Goal: Task Accomplishment & Management: Complete application form

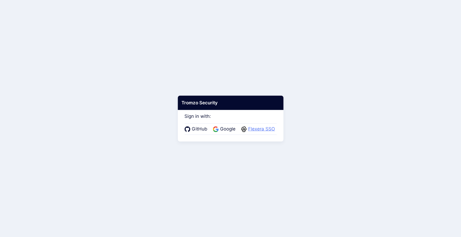
click at [258, 131] on span "Flexera SSO" at bounding box center [262, 129] width 30 height 7
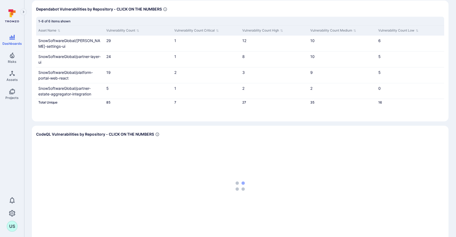
scroll to position [180, 0]
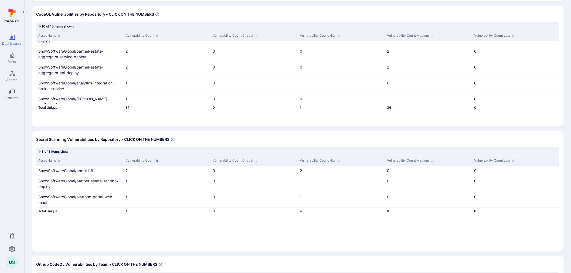
scroll to position [240, 0]
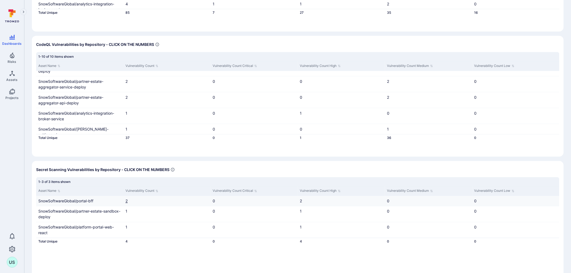
click at [128, 201] on link "2" at bounding box center [127, 201] width 2 height 5
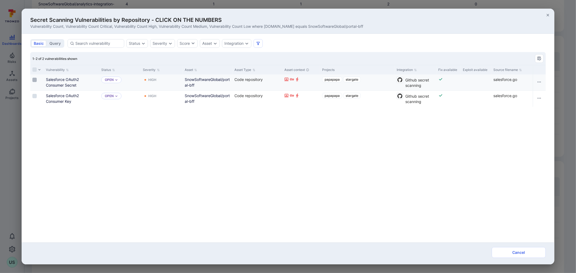
click at [36, 79] on input "Select row" at bounding box center [34, 80] width 4 height 4
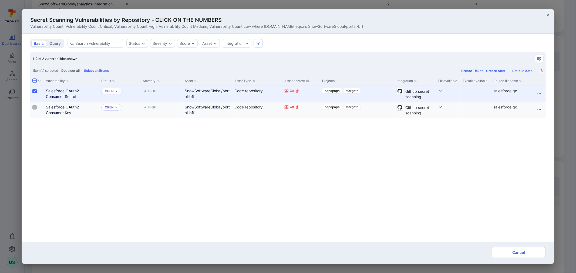
click at [33, 107] on input "Select row" at bounding box center [34, 107] width 4 height 4
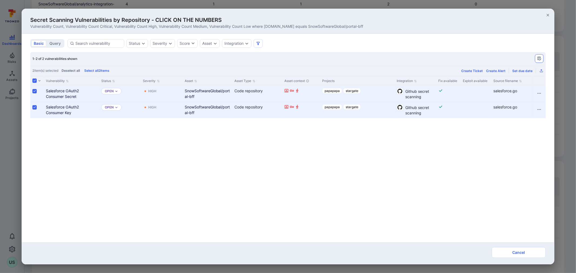
click at [461, 60] on icon "Manage columns" at bounding box center [539, 58] width 4 height 4
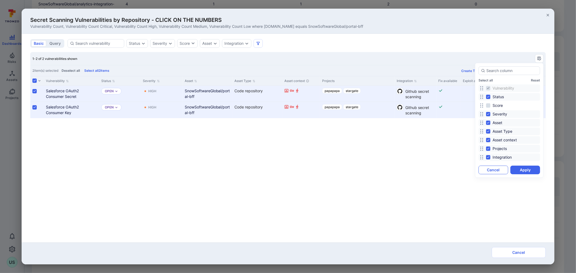
click at [461, 169] on button "Cancel" at bounding box center [493, 170] width 30 height 9
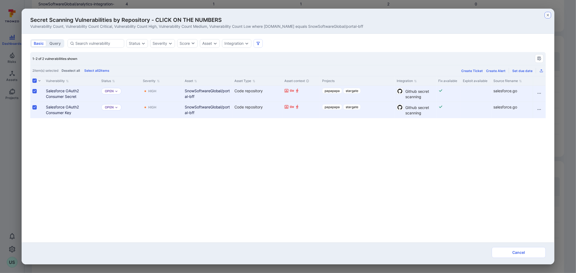
click at [461, 15] on icon "button" at bounding box center [548, 15] width 4 height 4
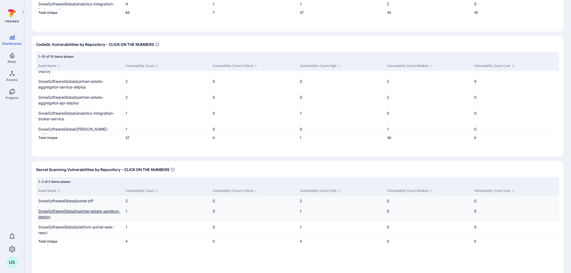
click at [69, 211] on link "SnowSoftwareGlobal/partner-estate-sandbox-deploy" at bounding box center [79, 214] width 82 height 10
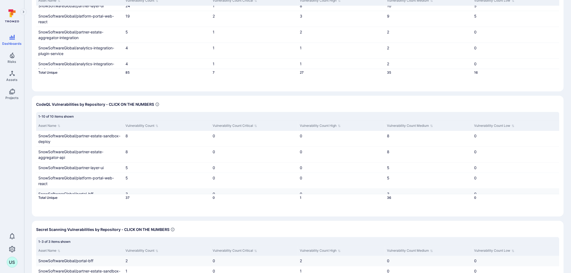
scroll to position [150, 0]
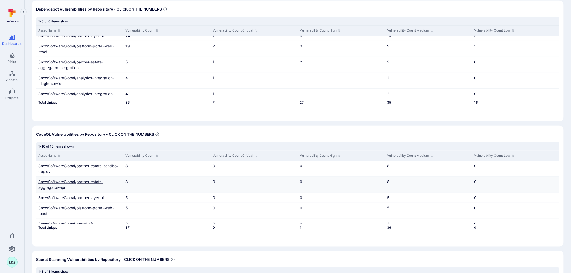
click at [79, 180] on link "SnowSoftwareGlobal/partner-estate-aggregator-api" at bounding box center [70, 185] width 65 height 10
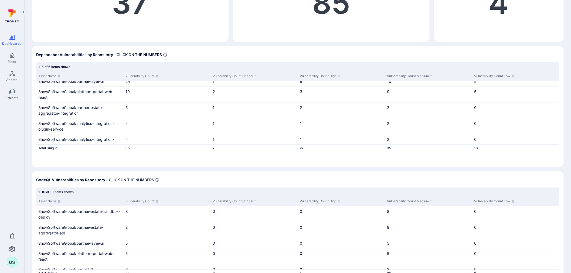
scroll to position [90, 0]
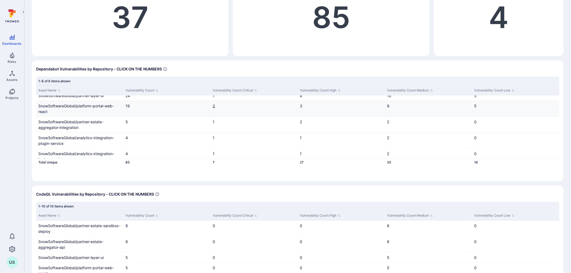
click at [213, 104] on link "2" at bounding box center [214, 106] width 2 height 5
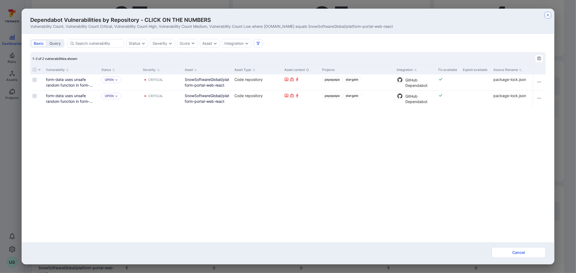
click at [461, 15] on icon "button" at bounding box center [548, 15] width 4 height 4
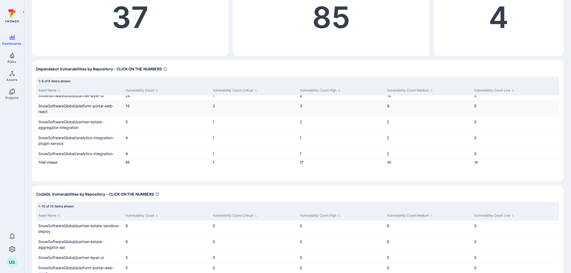
scroll to position [0, 0]
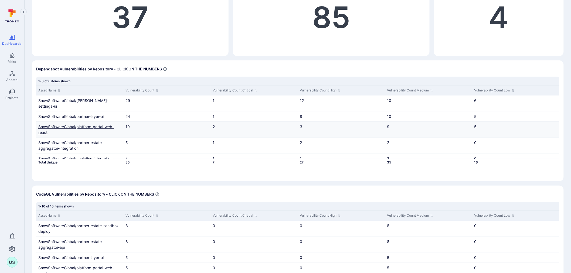
click at [69, 124] on link "SnowSoftwareGlobal/platform-portal-web-react" at bounding box center [76, 129] width 76 height 10
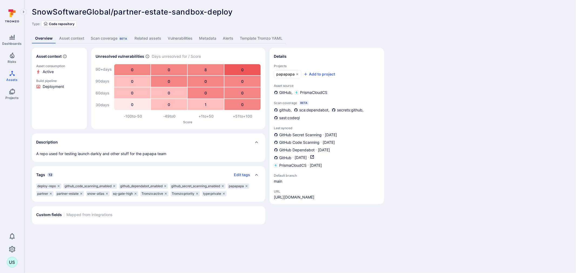
click at [174, 37] on link "Vulnerabilities" at bounding box center [179, 38] width 31 height 10
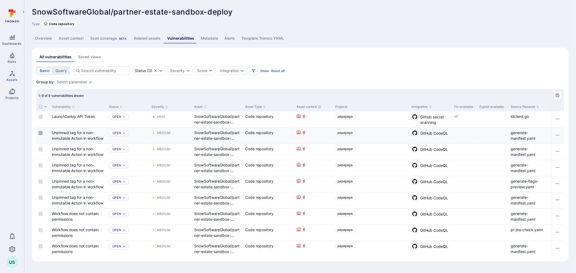
click at [42, 131] on input "Select row" at bounding box center [40, 133] width 4 height 4
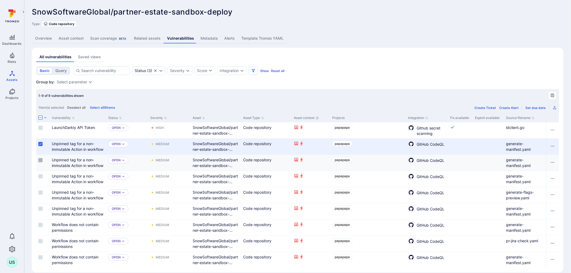
click at [41, 159] on input "Select row" at bounding box center [40, 160] width 4 height 4
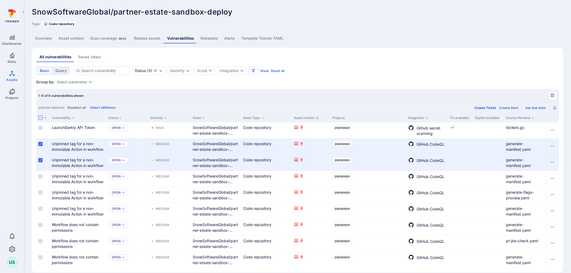
click at [487, 107] on div "Create Ticket" at bounding box center [486, 108] width 22 height 4
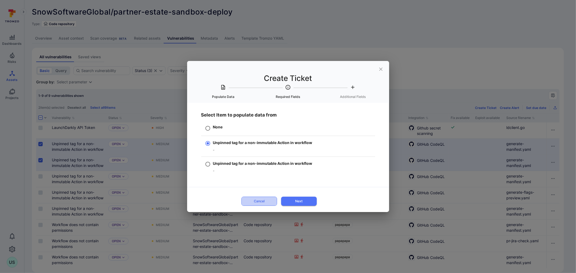
click at [261, 199] on button "Cancel" at bounding box center [259, 201] width 36 height 9
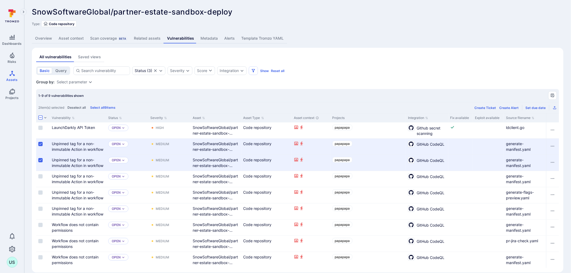
click at [39, 160] on input "Select row" at bounding box center [40, 160] width 4 height 4
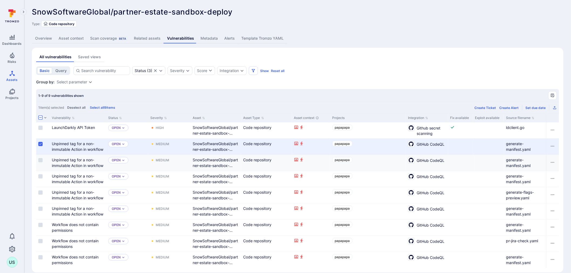
click at [41, 143] on input "Select row" at bounding box center [40, 144] width 4 height 4
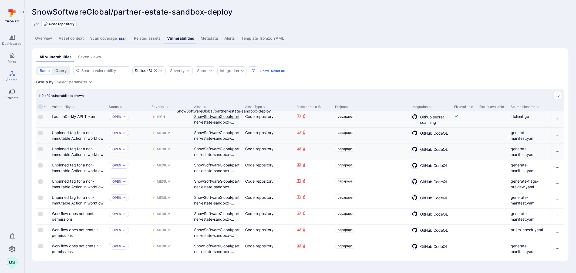
click at [206, 117] on link "SnowSoftwareGlobal/partner-estate-sandbox-deploy" at bounding box center [216, 122] width 45 height 16
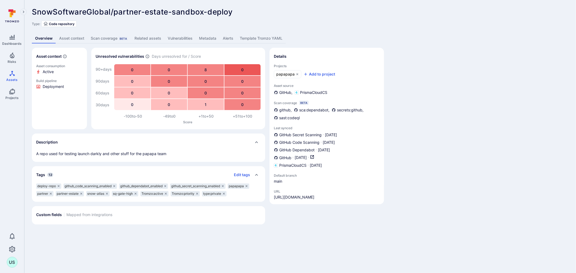
click at [74, 37] on link "Asset context" at bounding box center [72, 38] width 32 height 10
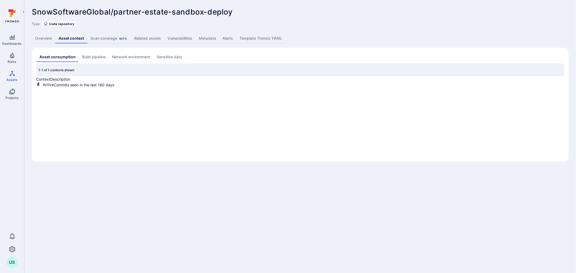
click at [100, 38] on div "Scan coverage Beta" at bounding box center [108, 38] width 37 height 5
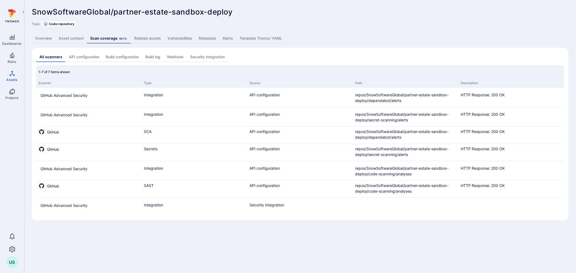
click at [153, 39] on link "Related assets" at bounding box center [147, 38] width 33 height 10
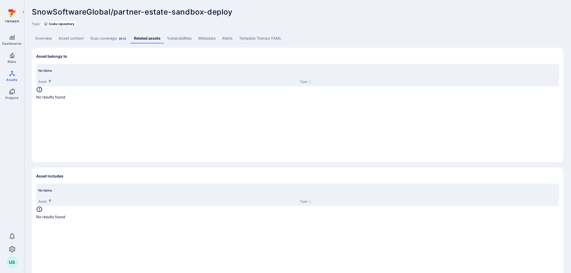
click at [179, 39] on link "Vulnerabilities" at bounding box center [179, 38] width 31 height 10
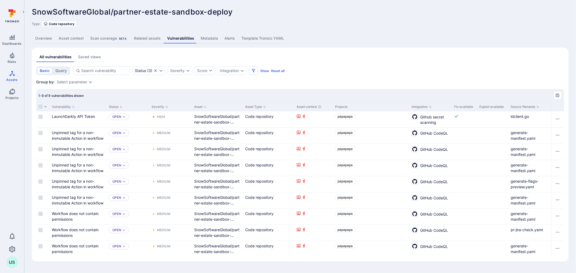
click at [213, 38] on link "Metadata" at bounding box center [209, 38] width 24 height 10
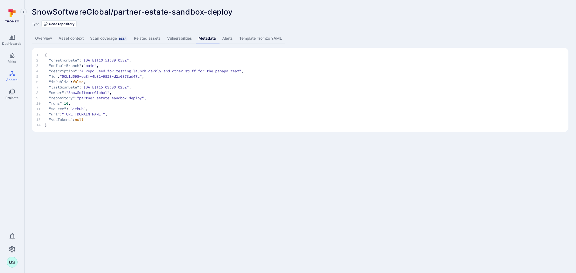
click at [43, 38] on link "Overview" at bounding box center [43, 38] width 23 height 10
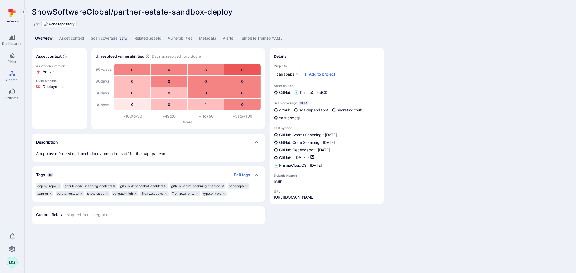
click at [226, 38] on link "Alerts" at bounding box center [228, 38] width 17 height 10
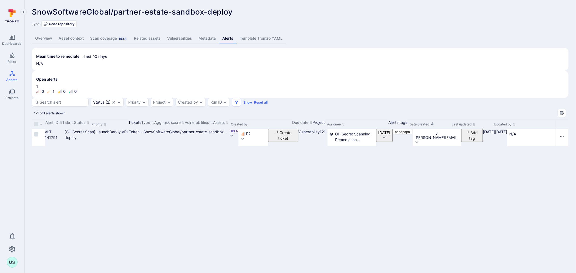
click at [45, 38] on link "Overview" at bounding box center [43, 38] width 23 height 10
click at [44, 37] on link "Overview" at bounding box center [43, 38] width 23 height 10
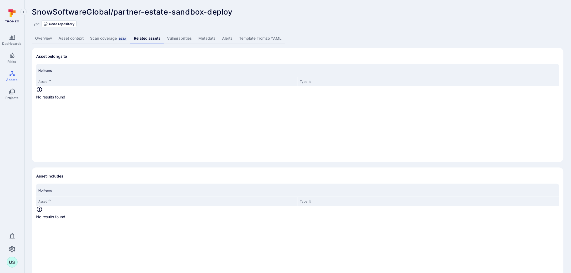
click at [42, 36] on link "Overview" at bounding box center [43, 38] width 23 height 10
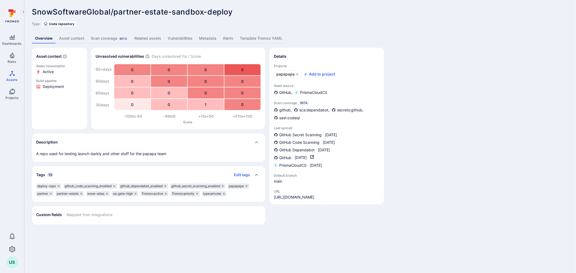
click at [177, 38] on link "Vulnerabilities" at bounding box center [179, 38] width 31 height 10
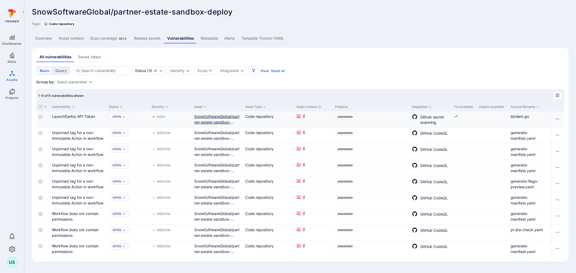
click at [217, 120] on link "SnowSoftwareGlobal/partner-estate-sandbox-deploy" at bounding box center [216, 122] width 45 height 16
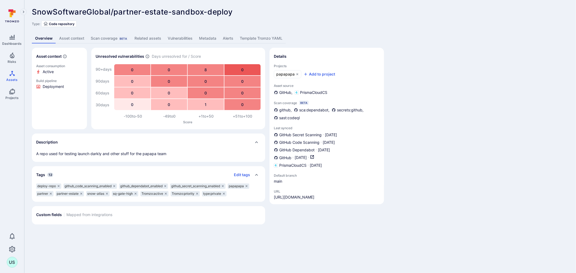
click at [206, 37] on link "Metadata" at bounding box center [208, 38] width 24 height 10
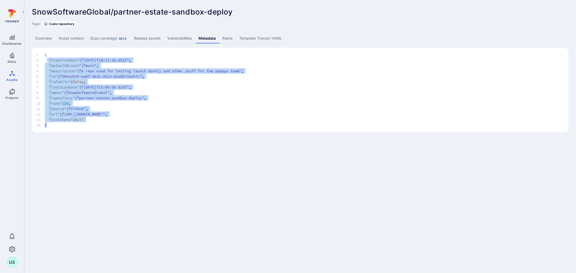
drag, startPoint x: 47, startPoint y: 58, endPoint x: 96, endPoint y: 130, distance: 88.0
click at [96, 130] on section "1 { 2 "creationDate" : "2024-10-03T10:51:39.053Z" , 3 "defaultBranch" : "main" …" at bounding box center [300, 90] width 537 height 84
click at [100, 126] on span "14 }" at bounding box center [300, 124] width 528 height 5
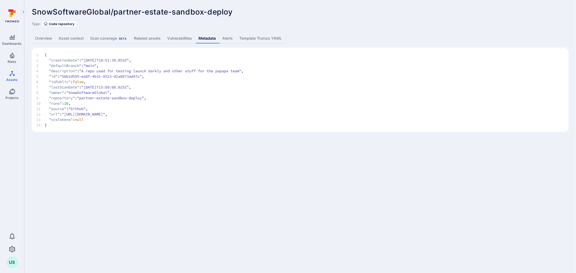
click at [183, 39] on link "Vulnerabilities" at bounding box center [179, 38] width 31 height 10
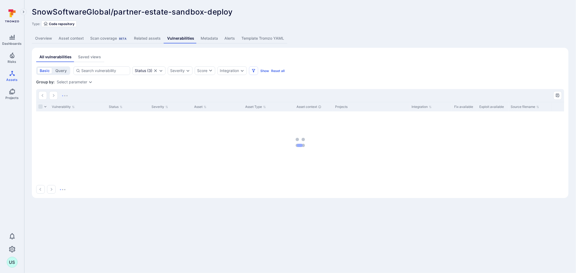
click at [103, 38] on div "Scan coverage Beta" at bounding box center [108, 38] width 37 height 5
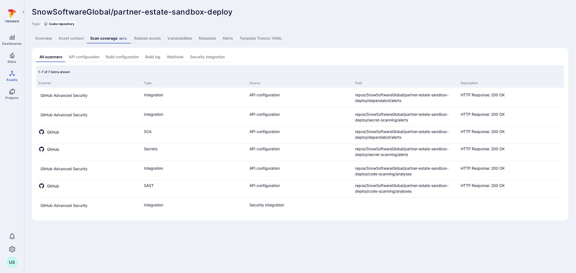
click at [74, 38] on link "Asset context" at bounding box center [71, 38] width 32 height 10
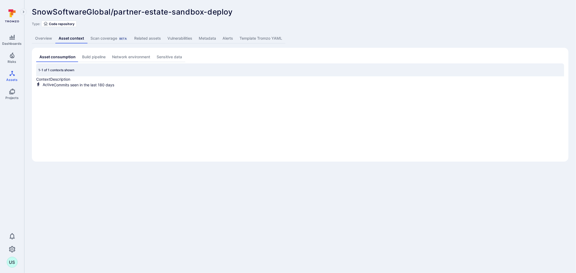
click at [170, 56] on link "Sensitive data" at bounding box center [169, 57] width 32 height 10
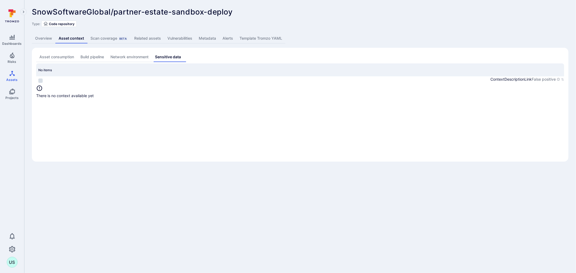
click at [52, 56] on link "Asset consumption" at bounding box center [56, 57] width 41 height 10
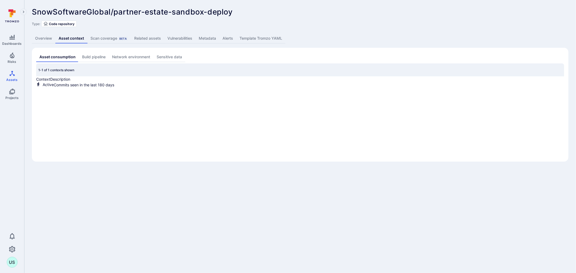
click at [45, 37] on link "Overview" at bounding box center [43, 38] width 23 height 10
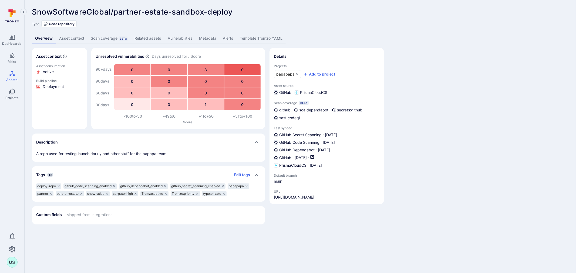
click at [169, 39] on link "Vulnerabilities" at bounding box center [179, 38] width 31 height 10
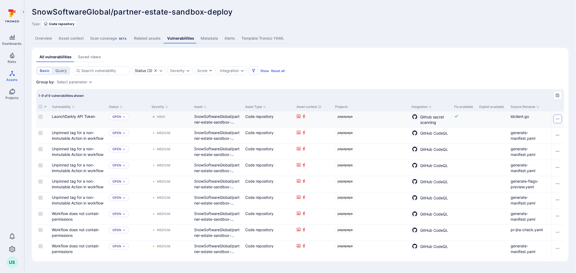
click at [556, 118] on icon "Row actions menu" at bounding box center [557, 119] width 4 height 4
click at [548, 273] on li "Open vulnerability" at bounding box center [293, 276] width 565 height 6
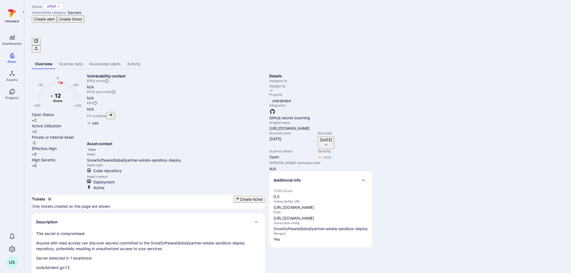
scroll to position [26, 0]
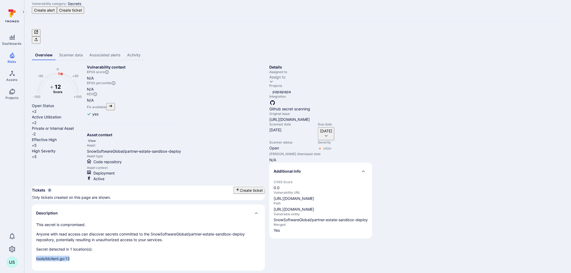
drag, startPoint x: 72, startPoint y: 183, endPoint x: 36, endPoint y: 180, distance: 36.0
click at [36, 256] on p "tools/ldclient.go:13" at bounding box center [148, 259] width 225 height 6
click at [73, 256] on p "tools/ldclient.go:13" at bounding box center [148, 259] width 225 height 6
drag, startPoint x: 69, startPoint y: 231, endPoint x: 201, endPoint y: 233, distance: 132.3
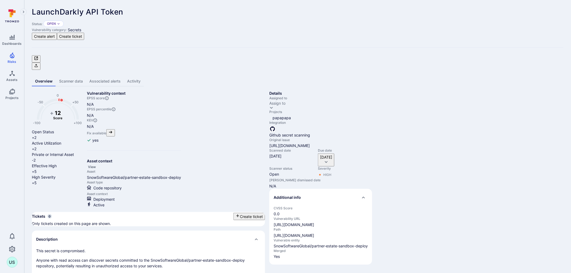
drag, startPoint x: 70, startPoint y: 209, endPoint x: 42, endPoint y: 208, distance: 28.6
click at [57, 33] on button "Create alert" at bounding box center [44, 36] width 25 height 7
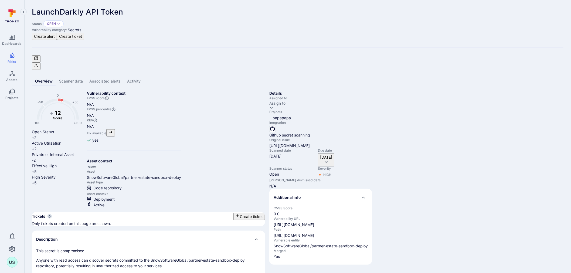
click at [84, 33] on button "Create ticket" at bounding box center [70, 36] width 27 height 7
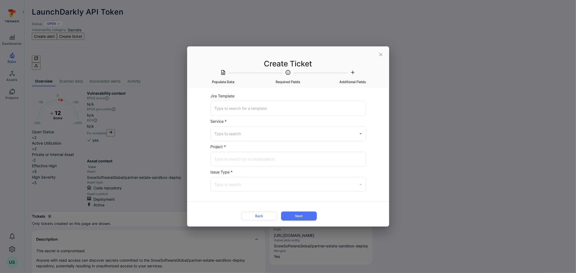
click at [383, 53] on icon "close" at bounding box center [381, 55] width 6 height 6
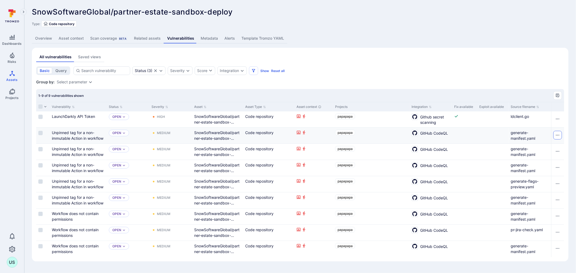
click at [557, 134] on icon "Row actions menu" at bounding box center [557, 135] width 4 height 4
click at [538, 273] on li "Open vulnerability" at bounding box center [293, 276] width 565 height 6
drag, startPoint x: 234, startPoint y: 11, endPoint x: 174, endPoint y: 10, distance: 59.9
click at [174, 10] on div "SnowSoftwareGlobal/partner-estate-sandbox-deploy ... Show more" at bounding box center [261, 12] width 459 height 9
click at [245, 12] on div "SnowSoftwareGlobal/partner-estate-sandbox-deploy ... Show more" at bounding box center [261, 12] width 459 height 9
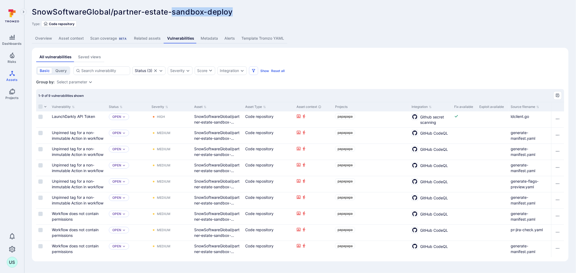
drag, startPoint x: 234, startPoint y: 11, endPoint x: 173, endPoint y: 12, distance: 61.3
click at [173, 12] on div "SnowSoftwareGlobal/partner-estate-sandbox-deploy ... Show more" at bounding box center [261, 12] width 459 height 9
click at [245, 13] on div "SnowSoftwareGlobal/partner-estate-sandbox-deploy ... Show more" at bounding box center [261, 12] width 459 height 9
click at [41, 116] on input "Select row" at bounding box center [40, 117] width 4 height 4
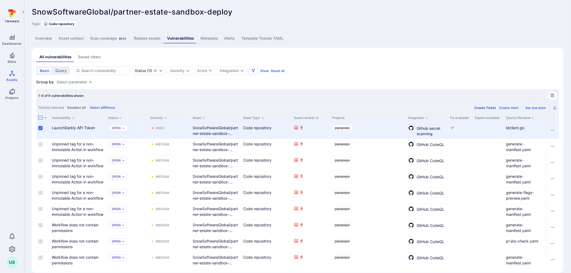
click at [490, 108] on div "Create Ticket" at bounding box center [486, 108] width 22 height 4
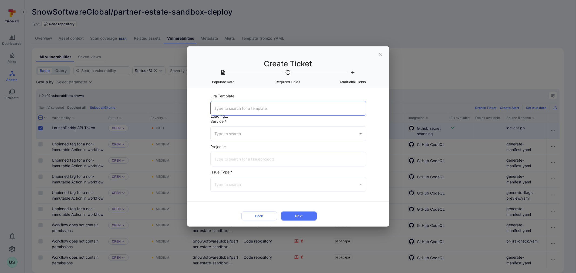
click at [226, 104] on input "Jira Template" at bounding box center [288, 108] width 151 height 9
click at [219, 105] on input "Jira Template" at bounding box center [288, 108] width 151 height 9
click at [313, 104] on input "Papapapa security - LD Token" at bounding box center [284, 108] width 143 height 9
drag, startPoint x: 313, startPoint y: 104, endPoint x: 185, endPoint y: 101, distance: 128.0
click at [185, 101] on div "Create Ticket Populate Data Required Fields Additional Fields Select Item to po…" at bounding box center [288, 136] width 576 height 273
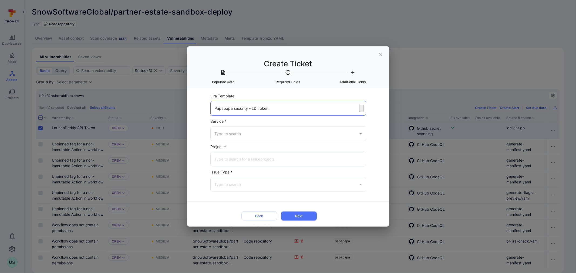
type input "Papapapa security - LD Token"
click at [265, 129] on input "Service *" at bounding box center [284, 133] width 143 height 9
click at [281, 107] on input "Papapapa security - LD Token" at bounding box center [284, 108] width 143 height 9
drag, startPoint x: 276, startPoint y: 108, endPoint x: 191, endPoint y: 107, distance: 85.3
click at [191, 107] on div "Select Item to populate data from None LaunchDarkly API Token This secret is co…" at bounding box center [288, 157] width 202 height 139
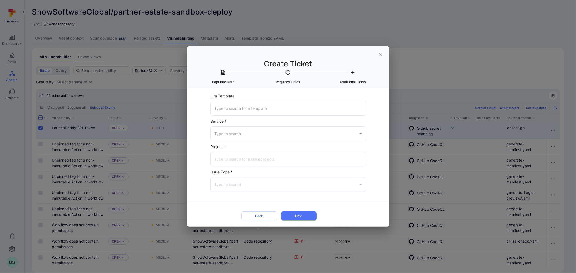
click at [226, 107] on input "Jira Template" at bounding box center [288, 108] width 151 height 9
paste input "Papapapa security - LD Token"
type input "Papapapa security - LD Token"
click at [227, 134] on input "Service *" at bounding box center [284, 133] width 143 height 9
click at [222, 147] on li "Jira" at bounding box center [293, 146] width 144 height 6
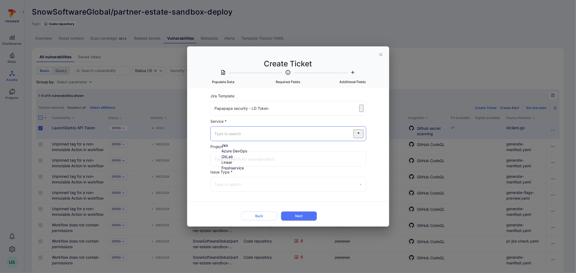
type input "Jira"
click at [202, 157] on form "Jira Template Papapapa security - LD Token ​ Service * Jira ​ Jira Project * ​ …" at bounding box center [288, 158] width 174 height 130
click at [227, 158] on input "Jira Project *" at bounding box center [288, 158] width 151 height 9
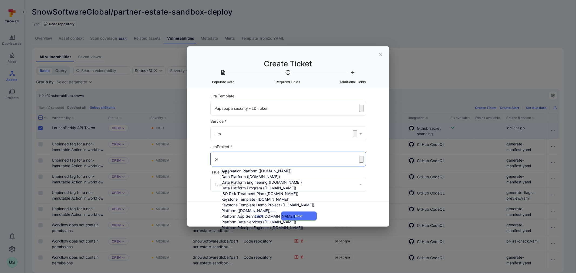
type input "p"
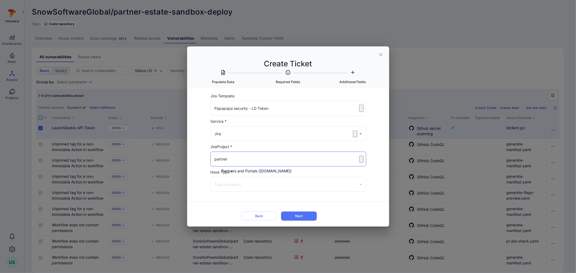
click at [228, 172] on span "Partners and Portals ([DOMAIN_NAME])" at bounding box center [256, 171] width 70 height 5
type input "Partners and Portals ([DOMAIN_NAME])"
click at [199, 175] on div "Select Item to populate data from None LaunchDarkly API Token This secret is co…" at bounding box center [288, 157] width 202 height 139
drag, startPoint x: 281, startPoint y: 105, endPoint x: 199, endPoint y: 105, distance: 81.8
click at [199, 105] on div "Select Item to populate data from None LaunchDarkly API Token This secret is co…" at bounding box center [288, 157] width 202 height 139
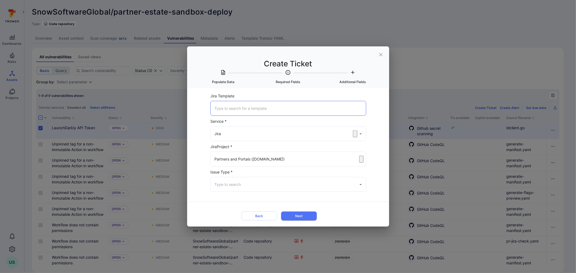
click at [232, 180] on input "Issue Type *" at bounding box center [284, 184] width 143 height 9
click at [232, 109] on li "Non Product Task" at bounding box center [293, 112] width 144 height 6
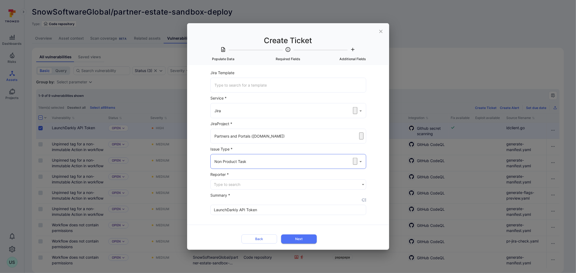
click at [207, 169] on form "Jira Template ​ Service * Jira ​ Jira Project * Partners and Portals (flexera.a…" at bounding box center [288, 157] width 174 height 176
click at [237, 158] on input "Non Product Task" at bounding box center [281, 161] width 136 height 9
click at [228, 125] on li "Technical Debt" at bounding box center [293, 123] width 144 height 6
type input "Technical Debt"
click at [200, 170] on div "Select Item to populate data from None LaunchDarkly API Token This secret is co…" at bounding box center [288, 157] width 202 height 185
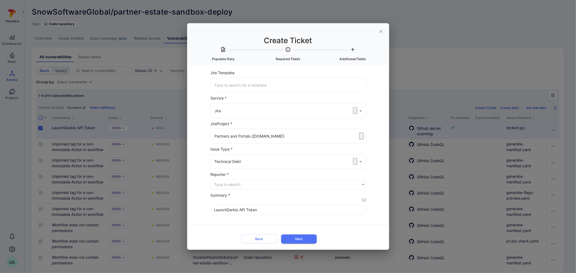
click at [252, 160] on input "Technical Debt" at bounding box center [281, 161] width 136 height 9
click at [193, 182] on div "Select Item to populate data from None LaunchDarkly API Token This secret is co…" at bounding box center [288, 157] width 202 height 185
click at [238, 185] on input "Reporter *" at bounding box center [287, 185] width 152 height 10
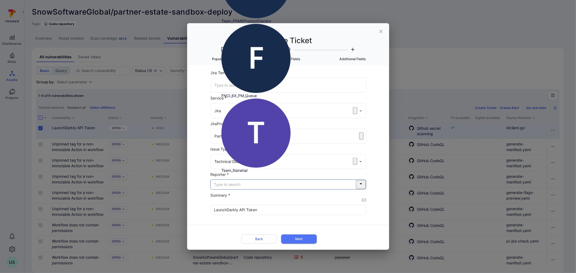
click at [185, 189] on div "Create Ticket Populate Data Required Fields Additional Fields Select Item to po…" at bounding box center [288, 136] width 576 height 273
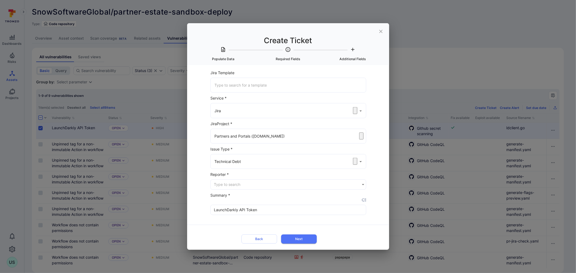
click at [380, 29] on icon "close" at bounding box center [381, 32] width 6 height 6
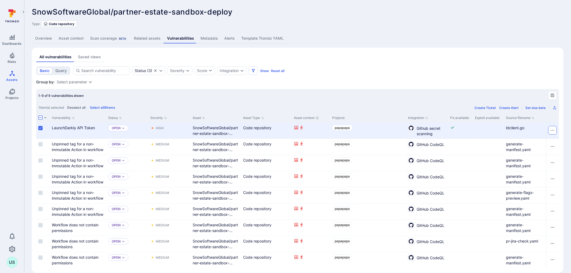
click at [551, 130] on icon "Row actions menu" at bounding box center [553, 130] width 4 height 4
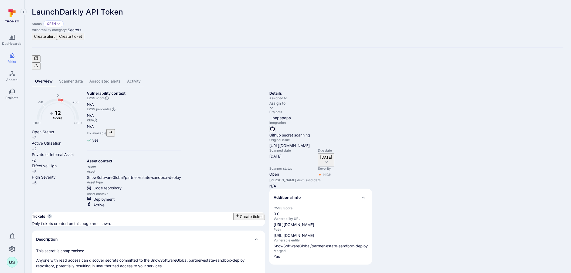
click at [84, 33] on button "Create ticket" at bounding box center [70, 36] width 27 height 7
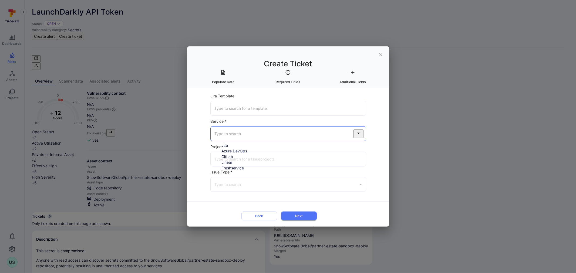
click at [234, 133] on input "Service *" at bounding box center [284, 133] width 143 height 9
click at [230, 143] on li "Jira" at bounding box center [293, 146] width 144 height 6
type input "Jira"
click at [217, 154] on input "Jira Project *" at bounding box center [288, 158] width 151 height 9
click at [189, 161] on div "Select Item to populate data from None LaunchDarkly API Token This secret is co…" at bounding box center [288, 157] width 202 height 139
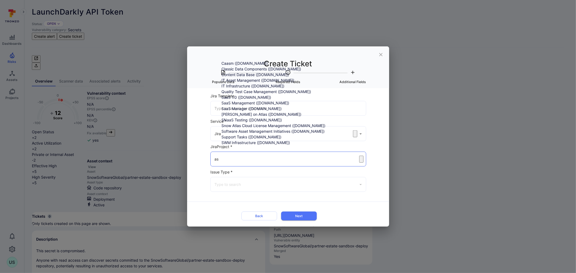
drag, startPoint x: 226, startPoint y: 156, endPoint x: 202, endPoint y: 157, distance: 24.0
click at [202, 157] on form "Jira Template ​ Service * Jira ​ Jira Project * as ​ Issue Type * ​ Back Next" at bounding box center [288, 158] width 174 height 130
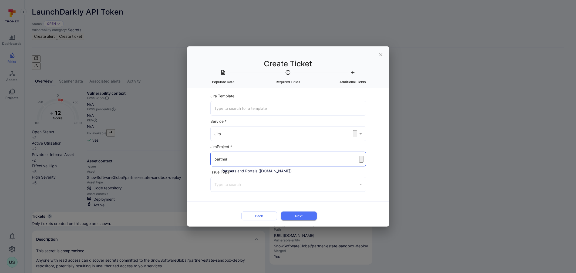
click at [228, 171] on span "Partners and Portals ([DOMAIN_NAME])" at bounding box center [256, 171] width 70 height 5
click at [364, 187] on div "​" at bounding box center [288, 184] width 156 height 15
type input "Partners and Portals ([DOMAIN_NAME])"
click at [360, 184] on icon "Open" at bounding box center [360, 184] width 2 height 1
click at [363, 183] on icon "Open" at bounding box center [361, 185] width 6 height 6
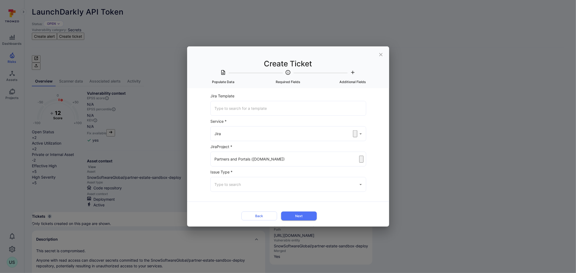
click at [450, 119] on div "Create Ticket Populate Data Required Fields Additional Fields Select Item to po…" at bounding box center [288, 136] width 576 height 273
click at [382, 52] on icon "close" at bounding box center [381, 55] width 6 height 6
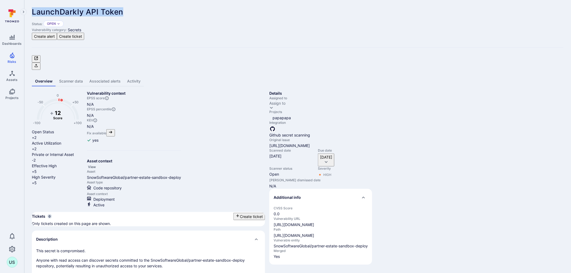
drag, startPoint x: 123, startPoint y: 11, endPoint x: 33, endPoint y: 13, distance: 89.1
click at [33, 13] on span "LaunchDarkly API Token" at bounding box center [78, 11] width 92 height 9
copy span "LaunchDarkly API Token"
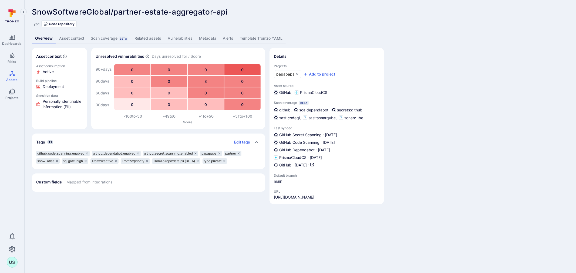
click at [176, 38] on link "Vulnerabilities" at bounding box center [179, 38] width 31 height 10
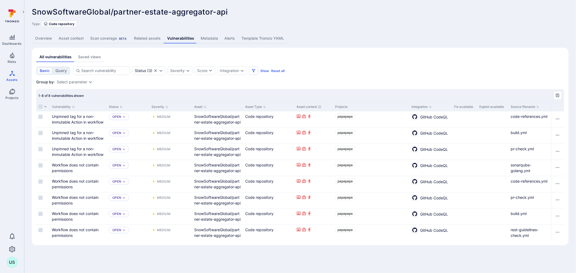
click at [45, 37] on link "Overview" at bounding box center [43, 38] width 23 height 10
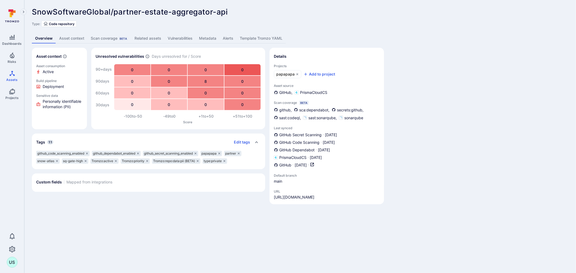
click at [178, 37] on link "Vulnerabilities" at bounding box center [179, 38] width 31 height 10
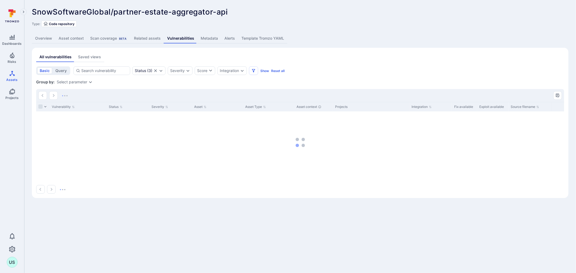
click at [106, 38] on div "Scan coverage Beta" at bounding box center [108, 38] width 37 height 5
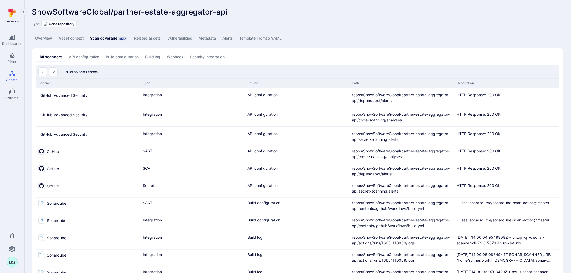
click at [179, 37] on link "Vulnerabilities" at bounding box center [179, 38] width 31 height 10
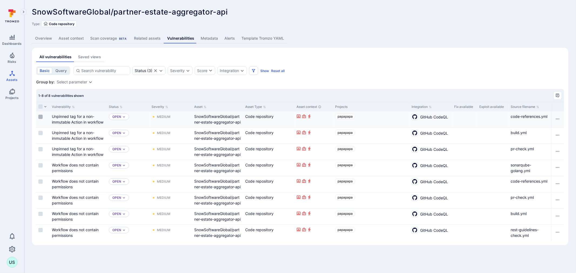
click at [41, 117] on input "Select row" at bounding box center [40, 117] width 4 height 4
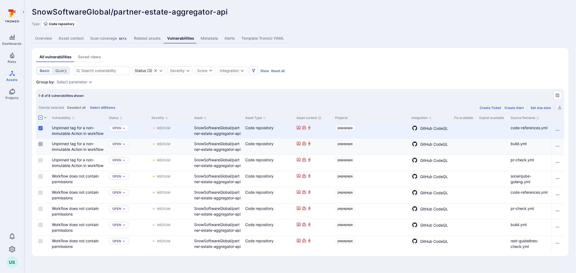
click at [40, 145] on input "Select row" at bounding box center [40, 144] width 4 height 4
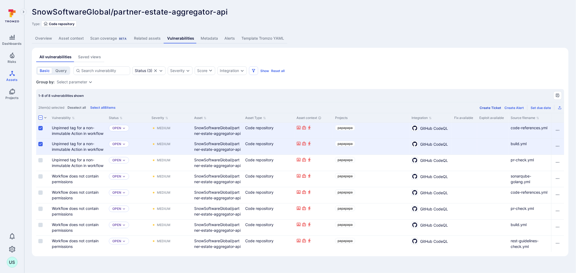
click at [495, 106] on div "Create Ticket" at bounding box center [491, 108] width 22 height 4
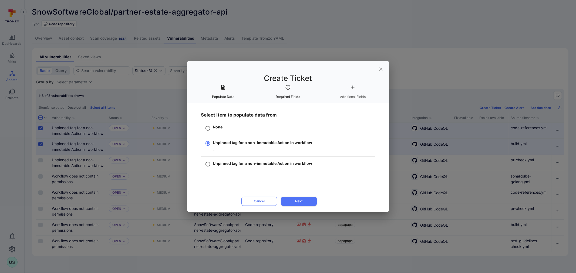
click at [258, 201] on button "Cancel" at bounding box center [259, 201] width 36 height 9
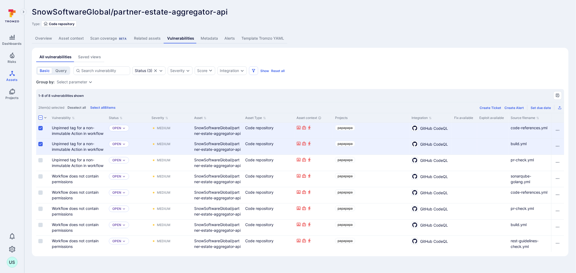
click at [41, 144] on input "Select row" at bounding box center [40, 144] width 4 height 4
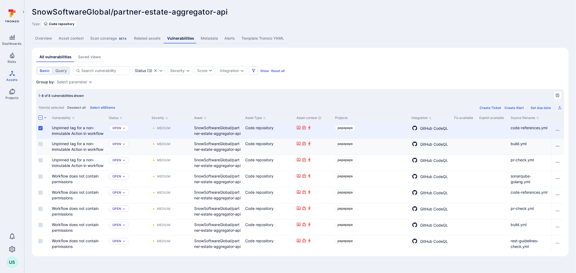
click at [40, 128] on input "Select row" at bounding box center [40, 128] width 4 height 4
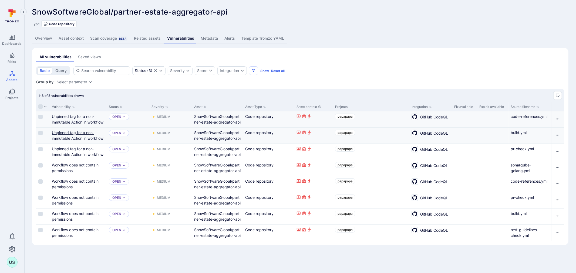
click at [79, 134] on link "Unpinned tag for a non-immutable Action in workflow" at bounding box center [78, 135] width 52 height 10
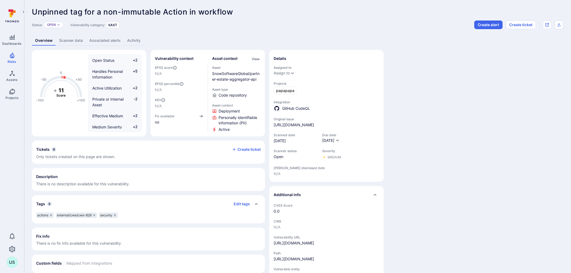
click at [71, 41] on link "Scanner data" at bounding box center [71, 41] width 30 height 10
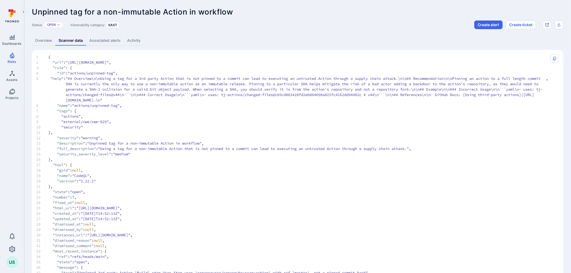
click at [100, 39] on link "Associated alerts" at bounding box center [105, 41] width 38 height 10
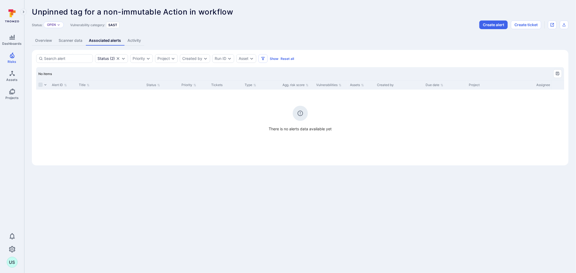
click at [131, 41] on link "Activity" at bounding box center [134, 41] width 20 height 10
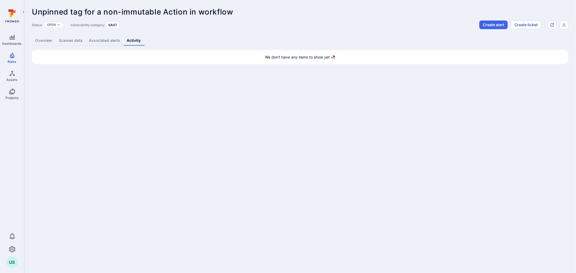
click at [68, 40] on link "Scanner data" at bounding box center [70, 41] width 30 height 10
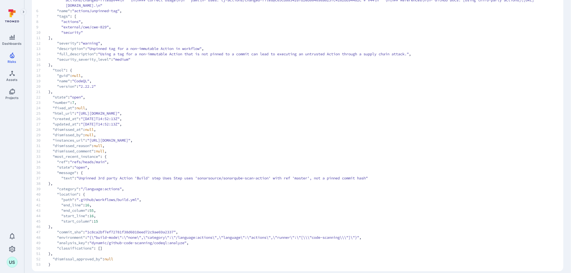
scroll to position [101, 0]
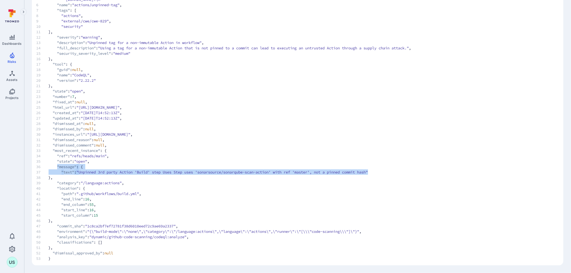
drag, startPoint x: 58, startPoint y: 166, endPoint x: 390, endPoint y: 171, distance: 331.6
click at [390, 171] on code "1 { 2 "url" : "https://api.github.com/repos/SnowSoftwareGlobal/partner-estate-a…" at bounding box center [292, 108] width 512 height 308
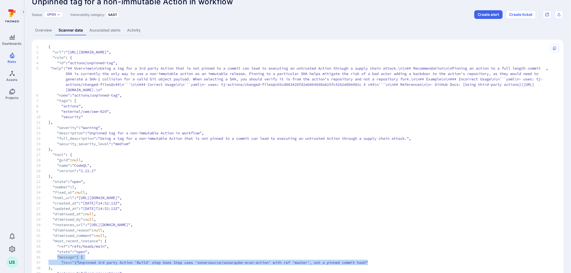
scroll to position [0, 0]
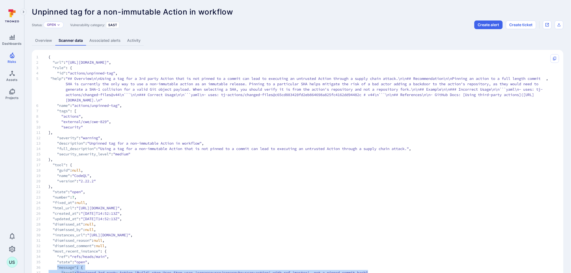
click at [47, 41] on link "Overview" at bounding box center [43, 41] width 23 height 10
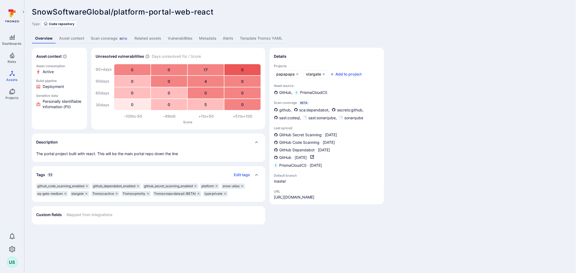
click at [173, 37] on link "Vulnerabilities" at bounding box center [179, 38] width 31 height 10
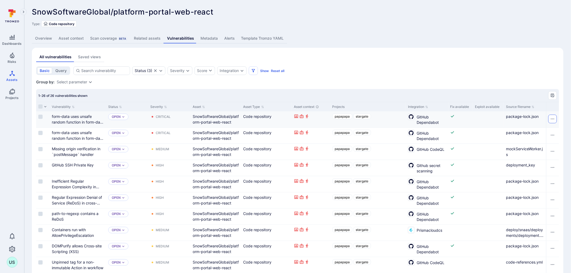
click at [553, 119] on icon "Row actions menu" at bounding box center [553, 119] width 4 height 1
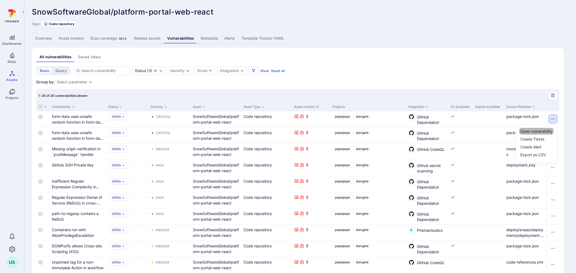
click at [528, 131] on li "Open vulnerability" at bounding box center [536, 131] width 34 height 7
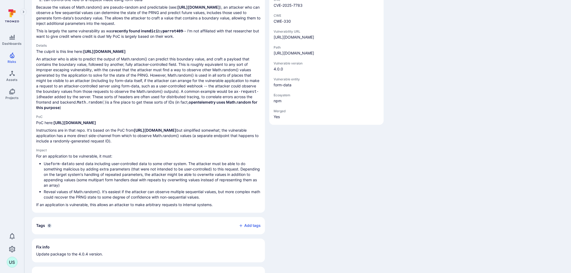
scroll to position [251, 0]
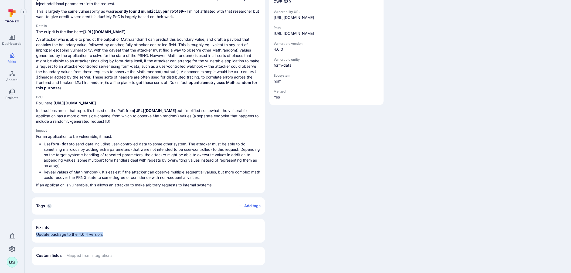
drag, startPoint x: 105, startPoint y: 236, endPoint x: 36, endPoint y: 235, distance: 69.1
click at [36, 235] on section "Fix info Update package to the 4.0.4 version." at bounding box center [148, 231] width 233 height 24
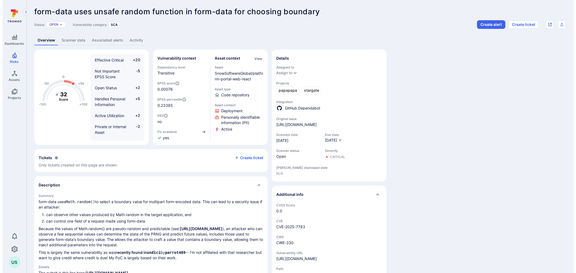
scroll to position [0, 0]
click at [521, 24] on button "Create ticket" at bounding box center [521, 25] width 30 height 9
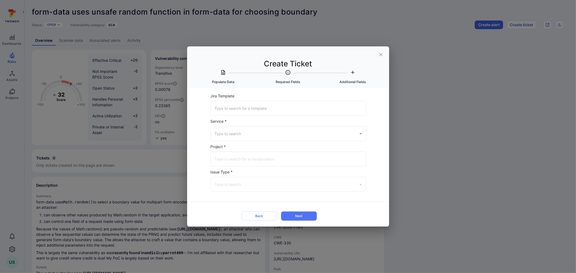
click at [241, 106] on input "Jira Template" at bounding box center [288, 108] width 151 height 9
click at [233, 129] on input "Service *" at bounding box center [284, 133] width 143 height 9
click at [231, 147] on li "Jira" at bounding box center [288, 145] width 155 height 9
type input "Jira"
click at [224, 157] on input "Jira Project *" at bounding box center [288, 158] width 151 height 9
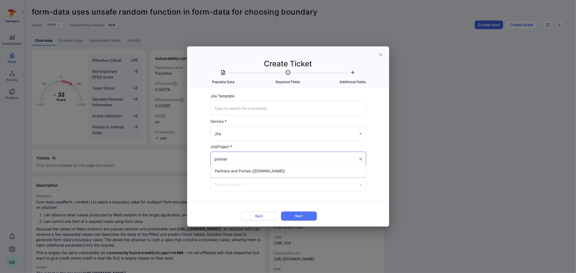
click at [231, 171] on span "Partners and Portals ([DOMAIN_NAME])" at bounding box center [250, 171] width 70 height 6
type input "Partners and Portals ([DOMAIN_NAME])"
click at [231, 185] on input "Issue Type *" at bounding box center [284, 184] width 143 height 9
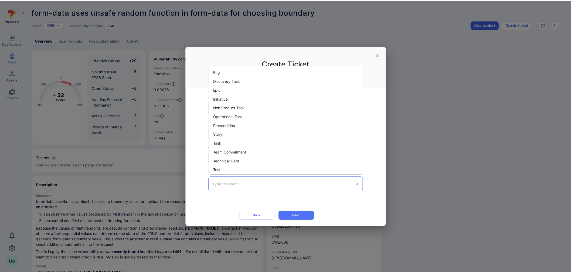
scroll to position [28, 0]
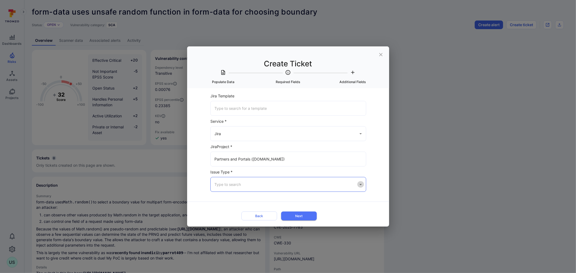
click at [363, 183] on icon "Open" at bounding box center [361, 185] width 6 height 6
click at [381, 53] on icon "close" at bounding box center [380, 54] width 3 height 3
